Goal: Task Accomplishment & Management: Use online tool/utility

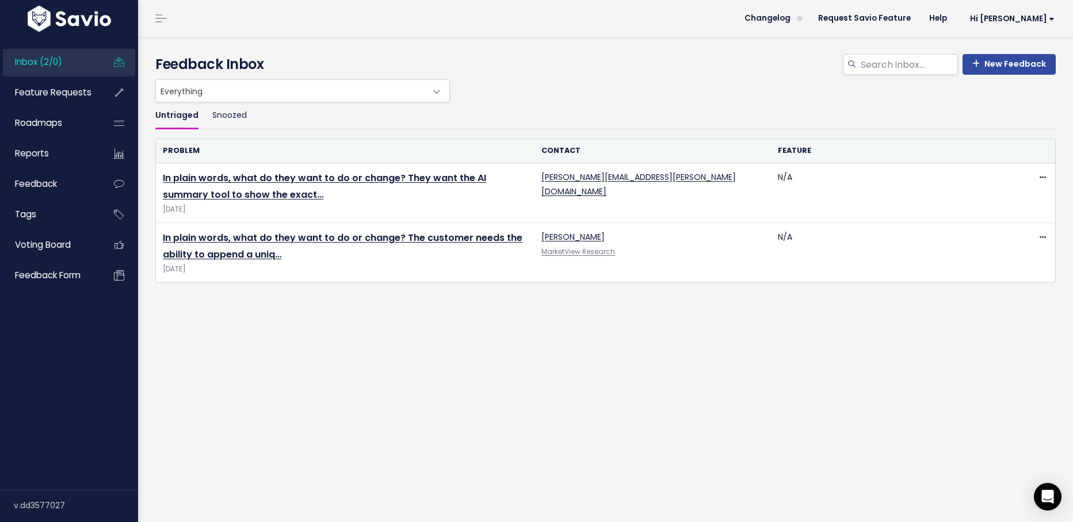
click at [28, 64] on span "Inbox (2/0)" at bounding box center [38, 62] width 47 height 12
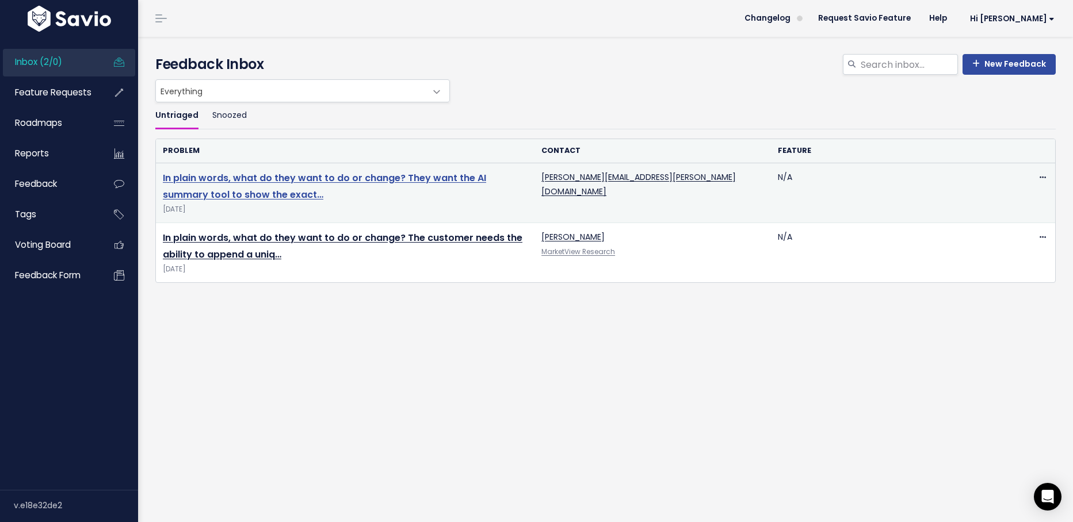
click at [215, 193] on link "In plain words, what do they want to do or change? They want the AI summary too…" at bounding box center [324, 186] width 323 height 30
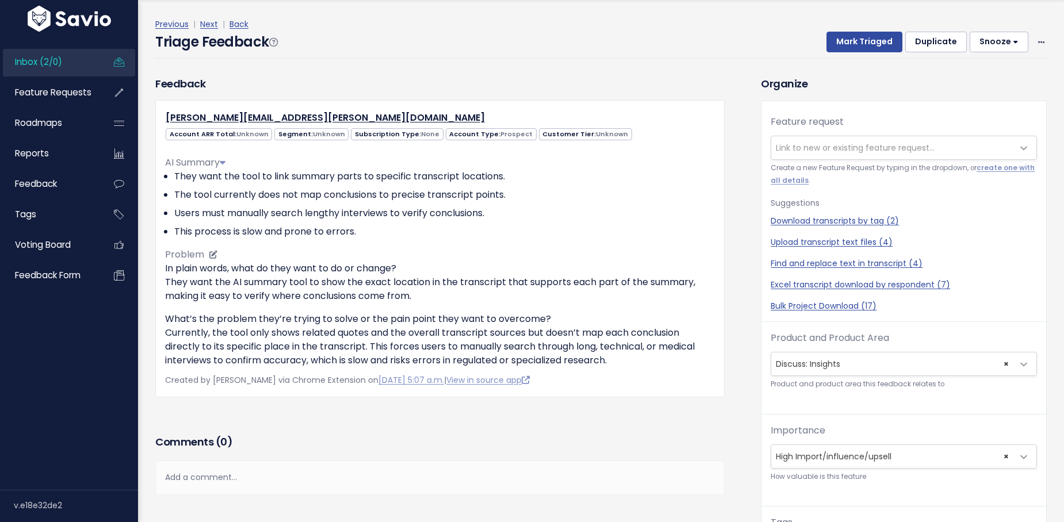
scroll to position [38, 0]
click at [55, 66] on span "Inbox (2/0)" at bounding box center [38, 62] width 47 height 12
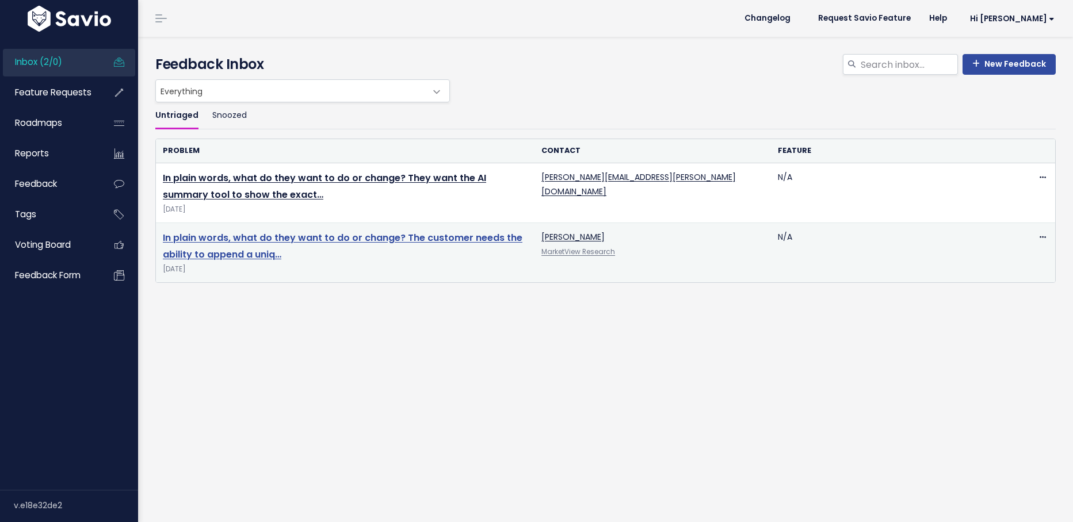
click at [192, 241] on link "In plain words, what do they want to do or change? The customer needs the abili…" at bounding box center [343, 246] width 360 height 30
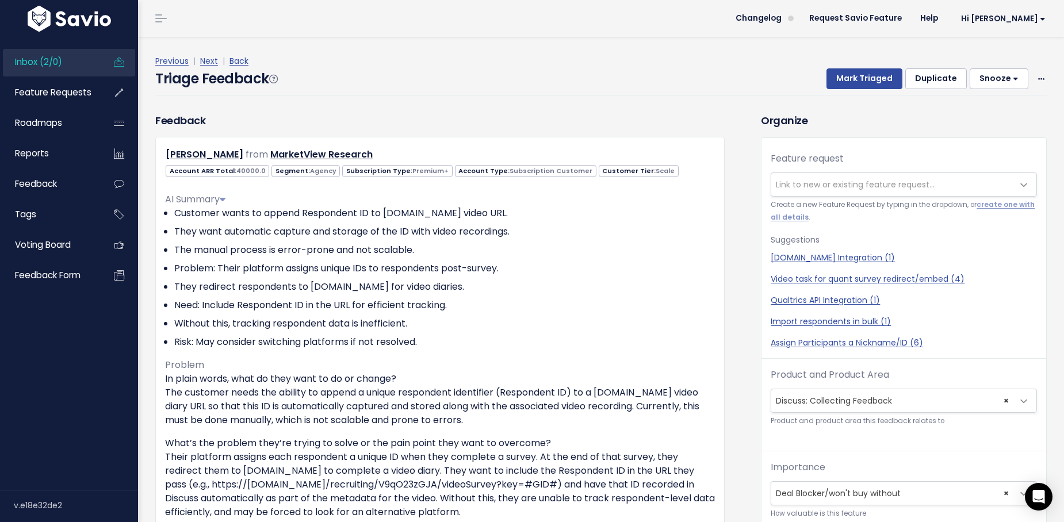
click at [30, 56] on span "Inbox (2/0)" at bounding box center [38, 62] width 47 height 12
